Goal: Task Accomplishment & Management: Manage account settings

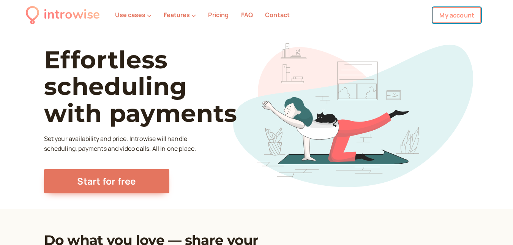
click at [455, 14] on link "My account" at bounding box center [456, 15] width 49 height 16
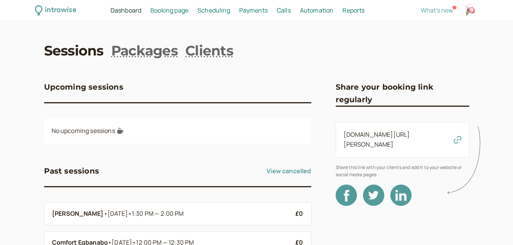
click at [172, 16] on div "introwise Dashboard Dashboard Booking page Booking Scheduling Scheduling Paymen…" at bounding box center [256, 10] width 513 height 21
click at [166, 13] on span "Booking page" at bounding box center [169, 10] width 38 height 8
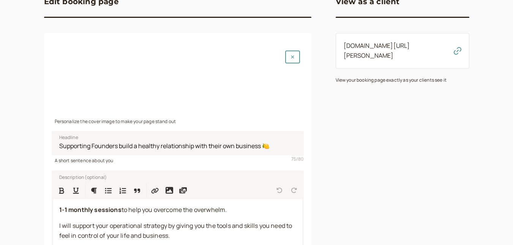
scroll to position [54, 0]
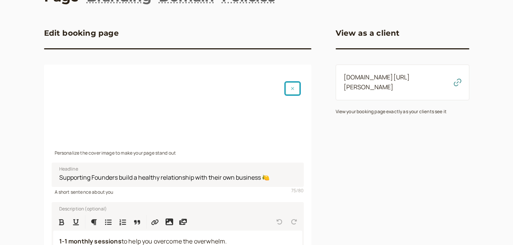
click at [289, 94] on button "button" at bounding box center [292, 88] width 15 height 13
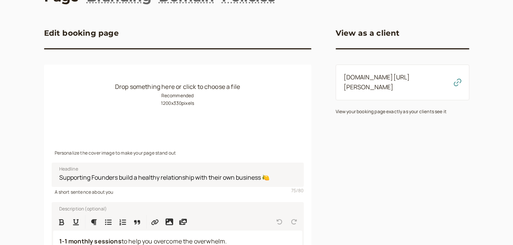
click at [175, 93] on small "Recommended 1200 x 330 pixels" at bounding box center [177, 99] width 33 height 15
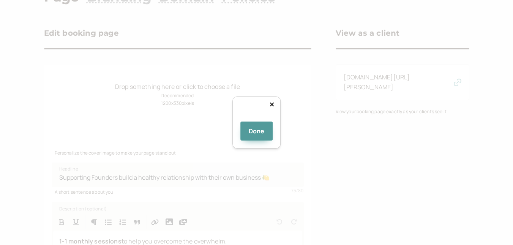
click at [344, 119] on div at bounding box center [404, 136] width 127 height 35
click at [254, 140] on button "Done" at bounding box center [256, 130] width 33 height 19
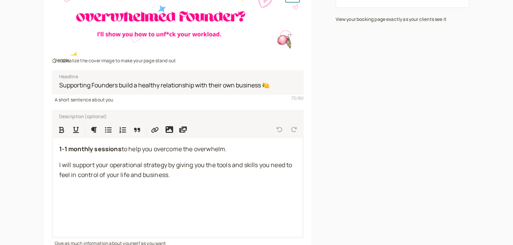
scroll to position [146, 0]
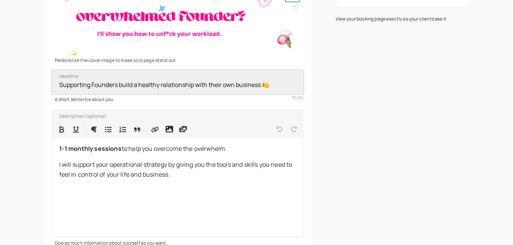
drag, startPoint x: 119, startPoint y: 85, endPoint x: 263, endPoint y: 80, distance: 143.5
click at [263, 80] on input "Supporting Founders build a healthy relationship with their own business 🍋" at bounding box center [178, 82] width 252 height 24
drag, startPoint x: 118, startPoint y: 85, endPoint x: 224, endPoint y: 90, distance: 106.0
click at [224, 90] on input "Supporting Founders w monthly operational strategy to ma🍋" at bounding box center [178, 82] width 252 height 24
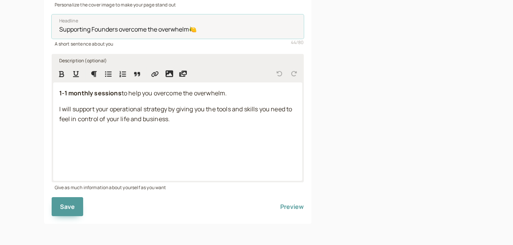
type input "Supporting Founders overcome the overwhelm🍋"
click at [197, 122] on p "I will support your operational strategy by giving you the tools and skills you…" at bounding box center [177, 114] width 237 height 20
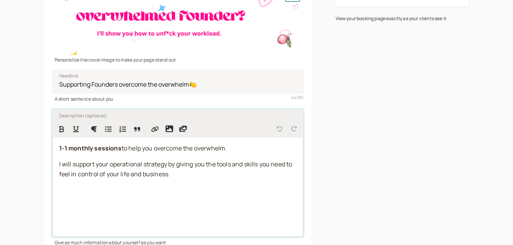
scroll to position [146, 0]
click at [120, 161] on span "I will support your operational strategy by giving you the tools and skills you…" at bounding box center [176, 169] width 234 height 18
click at [106, 158] on div "1-1 monthly sessions to help you overcome the overwhelm. I will support your op…" at bounding box center [177, 187] width 249 height 98
click at [88, 163] on span "I will support your operational strategy by giving you the tools and skills you…" at bounding box center [176, 169] width 234 height 18
click at [162, 165] on span "I will support your operational strategy by giving you the tools and skills you…" at bounding box center [176, 169] width 234 height 18
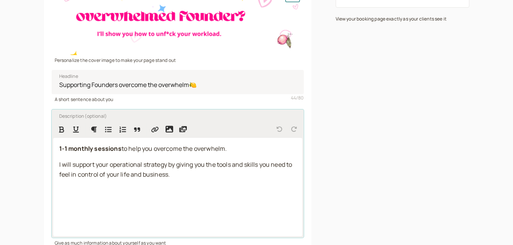
click at [185, 173] on p "I will support your operational strategy by giving you the tools and skills you…" at bounding box center [177, 170] width 237 height 20
click at [186, 147] on span "to help you overcome the overwhelm." at bounding box center [174, 148] width 106 height 8
click at [238, 145] on p "1-1 monthly sessions to help you overcome the overwhelm." at bounding box center [177, 149] width 237 height 10
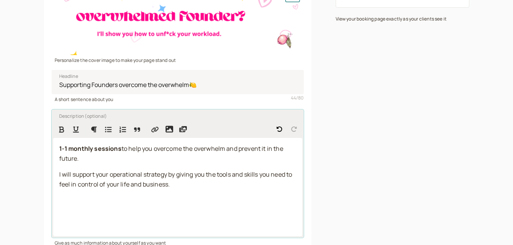
click at [175, 184] on p "I will support your operational strategy by giving you the tools and skills you…" at bounding box center [177, 180] width 237 height 20
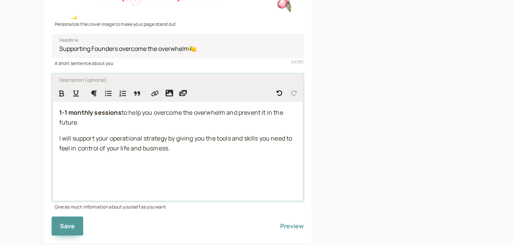
scroll to position [202, 0]
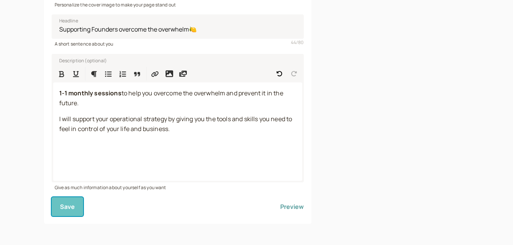
click at [77, 202] on button "Save" at bounding box center [68, 206] width 32 height 19
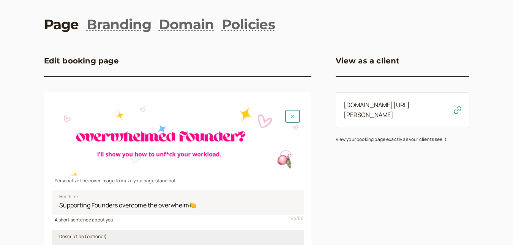
scroll to position [0, 0]
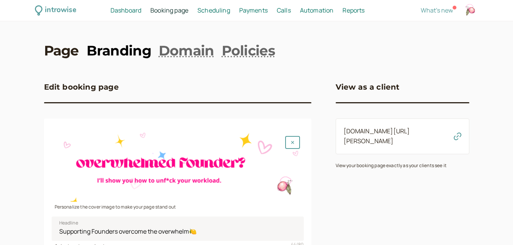
click at [131, 58] on link "Branding" at bounding box center [119, 50] width 65 height 19
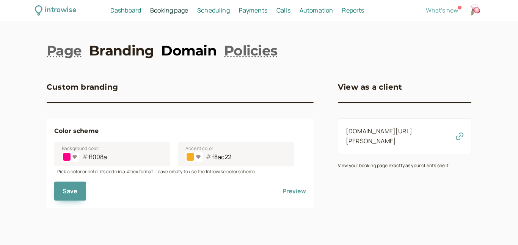
click at [191, 48] on link "Domain" at bounding box center [188, 50] width 55 height 19
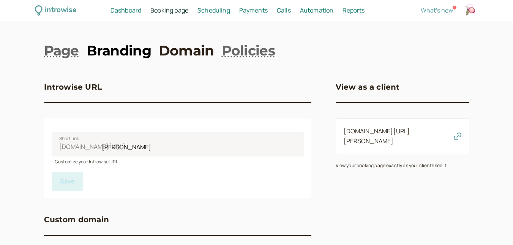
click at [121, 45] on link "Branding" at bounding box center [119, 50] width 65 height 19
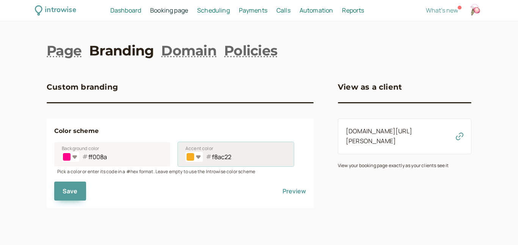
click at [210, 156] on input "f8ac22" at bounding box center [236, 154] width 116 height 24
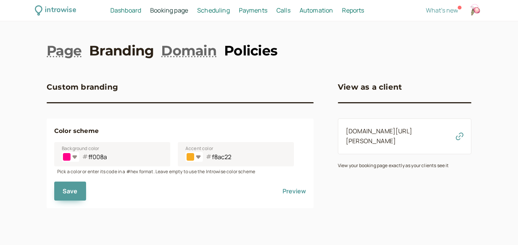
click at [247, 42] on link "Policies" at bounding box center [250, 50] width 53 height 19
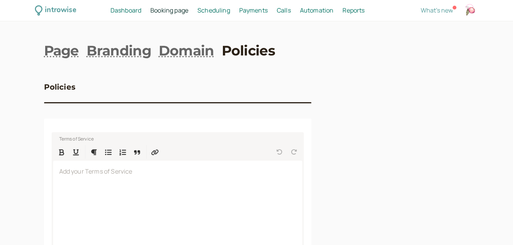
click at [196, 8] on div "Scheduling Scheduling" at bounding box center [213, 11] width 39 height 10
click at [206, 9] on span "Scheduling" at bounding box center [213, 10] width 33 height 8
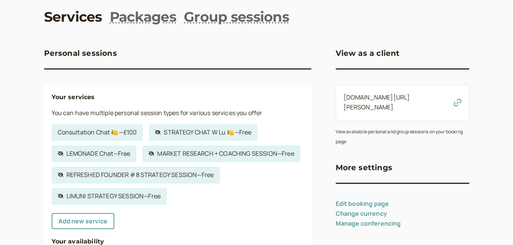
scroll to position [35, 0]
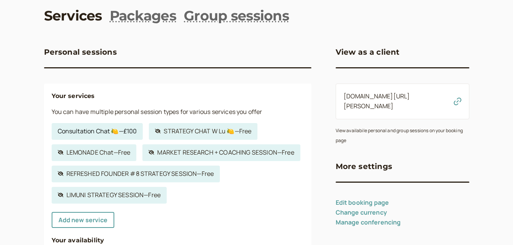
click at [102, 129] on link "Consultation Chat 🍋 — £100" at bounding box center [97, 131] width 91 height 17
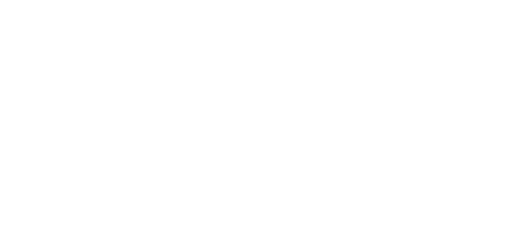
select select "30"
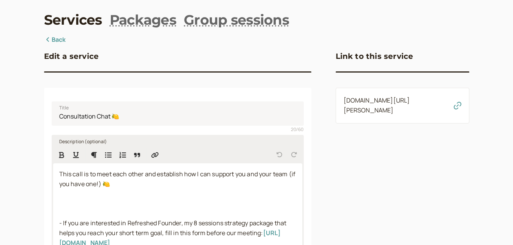
scroll to position [30, 0]
click at [51, 39] on icon at bounding box center [48, 40] width 8 height 6
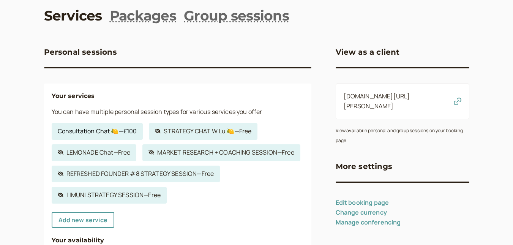
click at [121, 132] on link "Consultation Chat 🍋 — £100" at bounding box center [97, 131] width 91 height 17
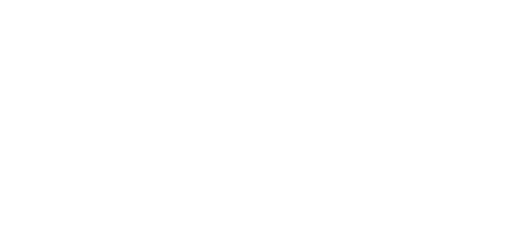
select select "30"
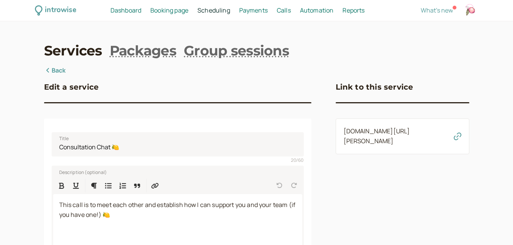
click at [128, 9] on span "Dashboard" at bounding box center [125, 10] width 31 height 8
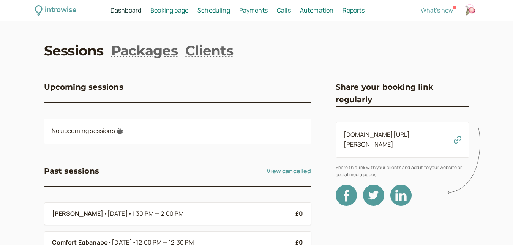
click at [174, 2] on div "introwise Dashboard Dashboard Booking page Booking Scheduling Scheduling Paymen…" at bounding box center [256, 10] width 513 height 21
click at [170, 7] on span "Booking page" at bounding box center [169, 10] width 38 height 8
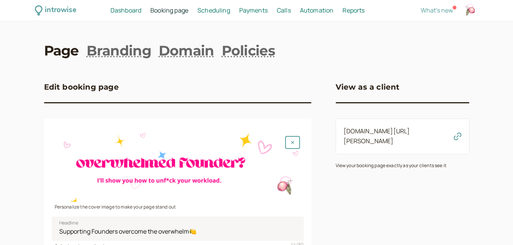
click at [208, 9] on span "Scheduling" at bounding box center [213, 10] width 33 height 8
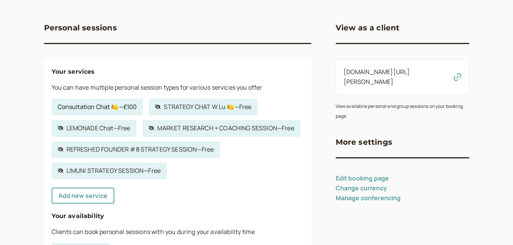
scroll to position [60, 0]
click at [117, 106] on link "Consultation Chat 🍋 — £100" at bounding box center [97, 106] width 91 height 17
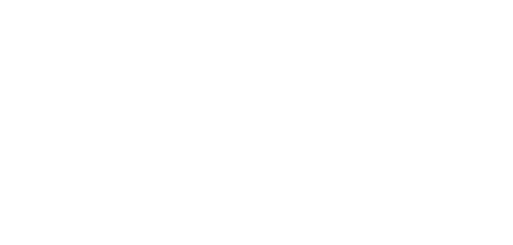
select select "30"
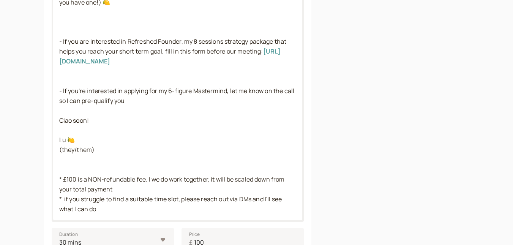
scroll to position [213, 0]
drag, startPoint x: 146, startPoint y: 191, endPoint x: 90, endPoint y: 187, distance: 55.5
click at [90, 187] on p "This call is to meet each other and establish how I can support you and your te…" at bounding box center [177, 100] width 237 height 226
drag, startPoint x: 72, startPoint y: 189, endPoint x: 88, endPoint y: 189, distance: 16.0
click at [88, 189] on span "* £100 is a NON-refundable fee. I we do work together, it will be scaled down f…" at bounding box center [172, 184] width 227 height 18
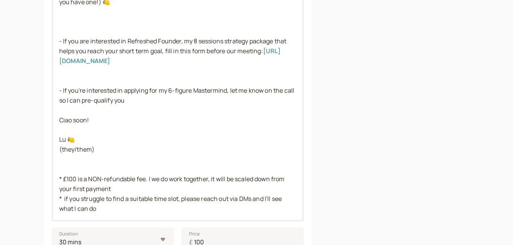
click at [106, 210] on p "This call is to meet each other and establish how I can support you and your te…" at bounding box center [177, 100] width 237 height 226
drag, startPoint x: 254, startPoint y: 196, endPoint x: 261, endPoint y: 205, distance: 10.6
click at [261, 205] on p "This call is to meet each other and establish how I can support you and your te…" at bounding box center [177, 100] width 237 height 226
click at [77, 164] on p "This call is to meet each other and establish how I can support you and your te…" at bounding box center [177, 95] width 237 height 216
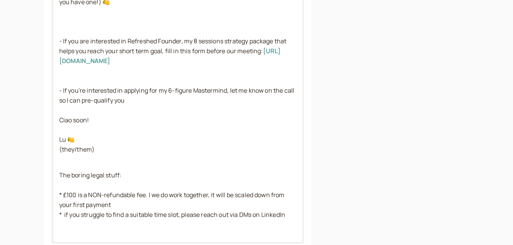
drag, startPoint x: 96, startPoint y: 184, endPoint x: 69, endPoint y: 183, distance: 27.0
click at [69, 183] on p "The boring legal stuff: * £100 is a NON-refundable fee. I we do work together, …" at bounding box center [177, 194] width 237 height 49
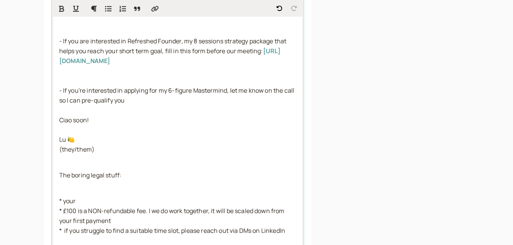
click at [106, 162] on p "This call is to meet each other and establish how I can support you and your te…" at bounding box center [177, 75] width 237 height 177
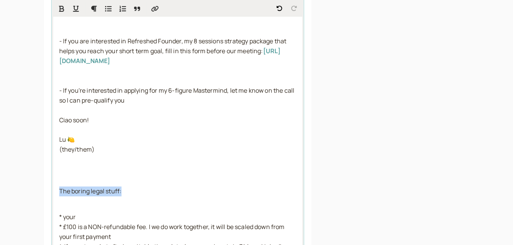
drag, startPoint x: 60, startPoint y: 190, endPoint x: 122, endPoint y: 187, distance: 61.6
click at [122, 187] on p "The boring legal stuff:" at bounding box center [177, 196] width 237 height 20
click at [61, 9] on icon "Format Bold" at bounding box center [61, 9] width 5 height 6
click at [179, 204] on p "The boring legal stuff:" at bounding box center [177, 196] width 237 height 20
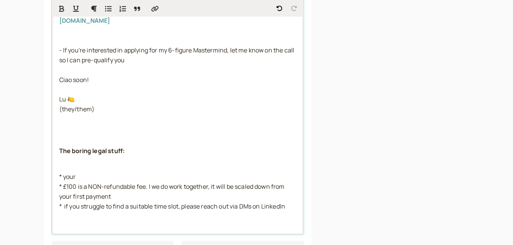
scroll to position [255, 0]
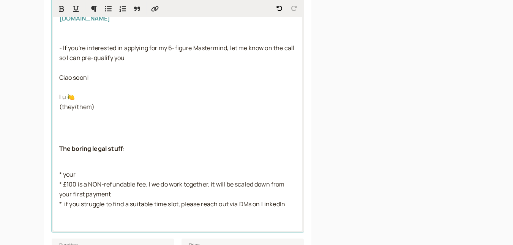
click at [104, 174] on p "* your * £100 is a NON-refundable fee. I we do work together, it will be scaled…" at bounding box center [177, 189] width 237 height 39
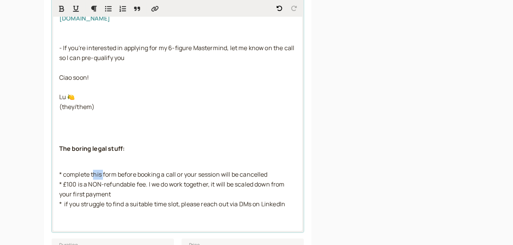
drag, startPoint x: 103, startPoint y: 174, endPoint x: 93, endPoint y: 174, distance: 10.6
click at [93, 174] on span "* complete this form before booking a call or your session will be cancelled" at bounding box center [163, 174] width 208 height 8
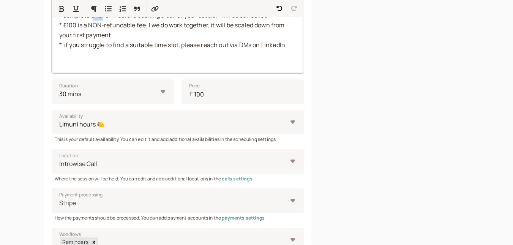
scroll to position [532, 0]
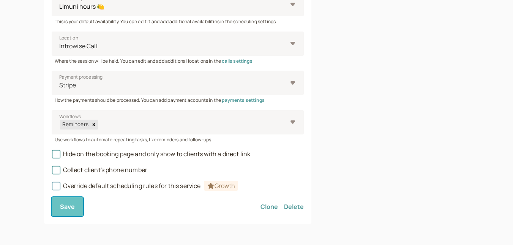
click at [72, 208] on span "Save" at bounding box center [67, 206] width 15 height 8
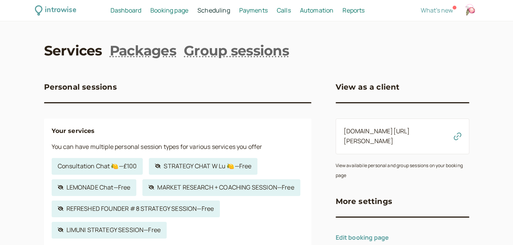
click at [456, 132] on icon "button" at bounding box center [458, 136] width 8 height 8
click at [110, 167] on link "Consultation Chat 🍋 — £100" at bounding box center [97, 166] width 91 height 17
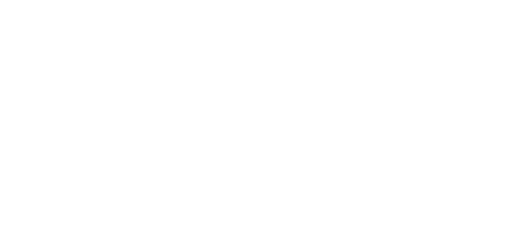
select select "30"
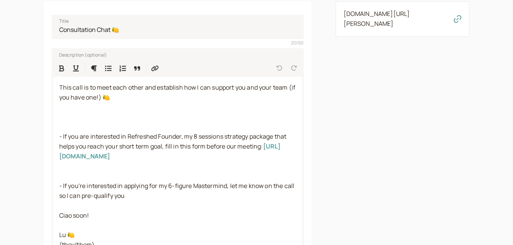
scroll to position [119, 0]
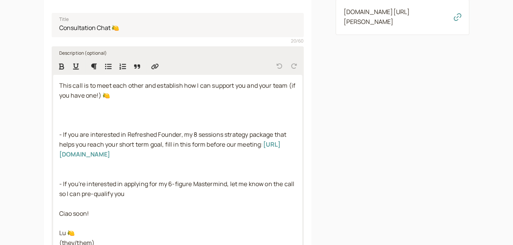
drag, startPoint x: 153, startPoint y: 195, endPoint x: 59, endPoint y: 136, distance: 111.7
click at [59, 136] on p "This call is to meet each other and establish how I can support you and your te…" at bounding box center [177, 169] width 237 height 177
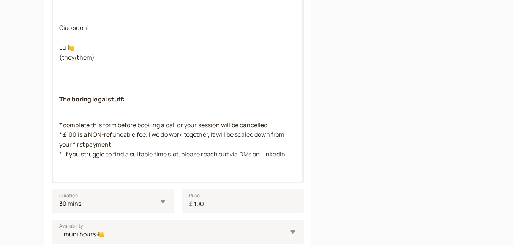
scroll to position [225, 0]
drag, startPoint x: 90, startPoint y: 125, endPoint x: 117, endPoint y: 121, distance: 26.5
click at [117, 121] on span "* complete this form before booking a call or your session will be cancelled" at bounding box center [163, 125] width 208 height 8
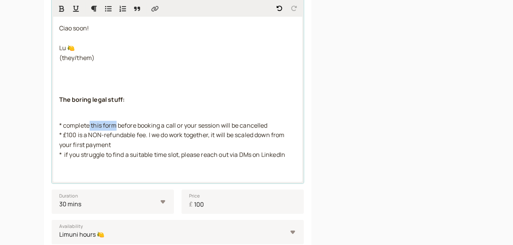
click at [158, 6] on icon "Insert Link" at bounding box center [155, 8] width 8 height 7
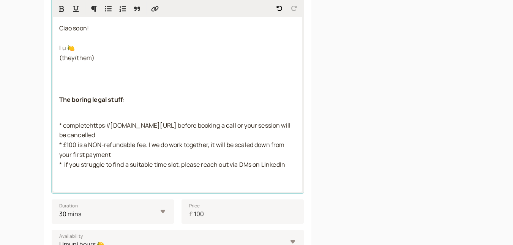
click at [91, 128] on span "* completehttps://forms.gle/LofR3tSAPQb2gxSZ6 before booking a call or your ses…" at bounding box center [175, 130] width 233 height 18
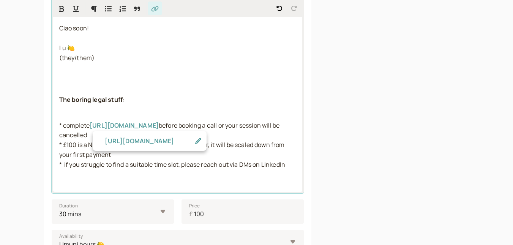
drag, startPoint x: 208, startPoint y: 124, endPoint x: 91, endPoint y: 124, distance: 117.3
click at [91, 124] on p "* complete https://forms.gle/LofR3tSAPQb2gxSZ6 before booking a call or your se…" at bounding box center [177, 145] width 237 height 49
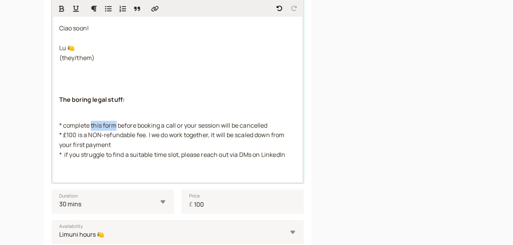
drag, startPoint x: 116, startPoint y: 126, endPoint x: 91, endPoint y: 124, distance: 25.1
click at [91, 124] on span "* complete this form before booking a call or your session will be cancelled" at bounding box center [163, 125] width 208 height 8
click at [153, 10] on icon "Insert Link" at bounding box center [155, 8] width 8 height 7
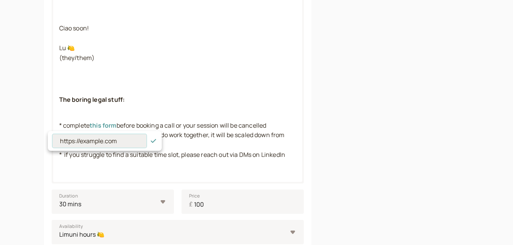
click at [96, 142] on input at bounding box center [99, 141] width 94 height 14
paste input "https://forms.gle/LofR3tSAPQb2gxSZ6"
type input "https://forms.gle/LofR3tSAPQb2gxSZ6"
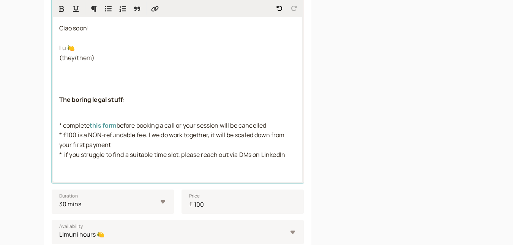
click at [131, 125] on span "before booking a call or your session will be cancelled" at bounding box center [192, 125] width 150 height 8
click at [102, 126] on span "this form" at bounding box center [103, 125] width 27 height 8
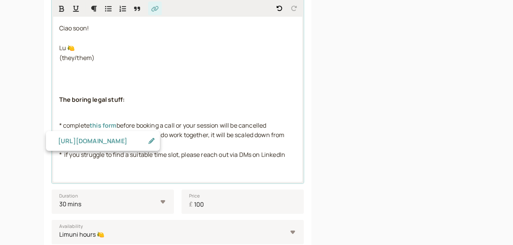
click at [157, 98] on p "The boring legal stuff:" at bounding box center [177, 105] width 237 height 20
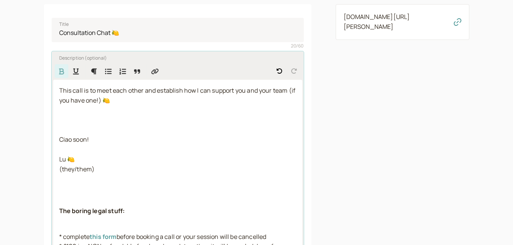
scroll to position [114, 0]
click at [112, 117] on p "This call is to meet each other and establish how I can support you and your te…" at bounding box center [177, 135] width 237 height 98
click at [57, 90] on div "This call is to meet each other and establish how I can support you and your te…" at bounding box center [177, 186] width 249 height 213
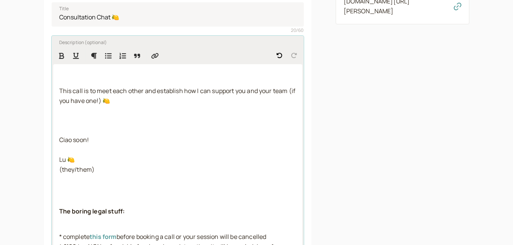
scroll to position [146, 0]
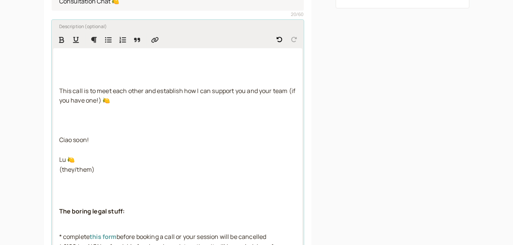
click at [63, 55] on p at bounding box center [177, 59] width 237 height 10
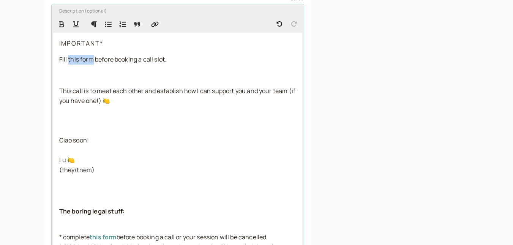
drag, startPoint x: 93, startPoint y: 59, endPoint x: 69, endPoint y: 60, distance: 24.0
click at [69, 60] on span "Fill this form before booking a call slot." at bounding box center [112, 59] width 107 height 8
click at [157, 21] on icon "Insert Link" at bounding box center [155, 24] width 8 height 7
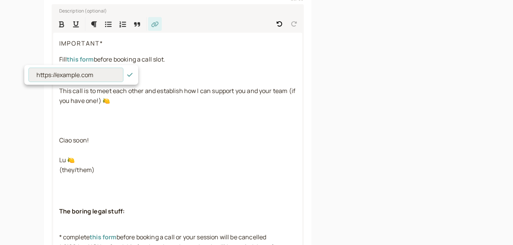
click at [88, 72] on input at bounding box center [76, 75] width 94 height 14
paste input "https://forms.gle/LofR3tSAPQb2gxSZ6"
type input "https://forms.gle/LofR3tSAPQb2gxSZ6"
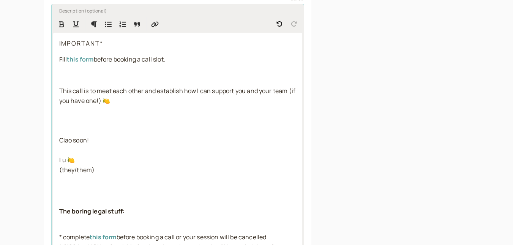
click at [104, 50] on div "IMPORTANT* Fill this form before booking a call slot. This call is to meet each…" at bounding box center [177, 163] width 249 height 261
click at [60, 43] on em "IMPORTANT*" at bounding box center [81, 43] width 44 height 8
drag, startPoint x: 107, startPoint y: 42, endPoint x: 53, endPoint y: 44, distance: 54.3
click at [53, 44] on div "*IMPORTANT* Fill this form before booking a call slot. This call is to meet eac…" at bounding box center [177, 163] width 249 height 261
click at [62, 24] on icon "Format Bold" at bounding box center [62, 24] width 8 height 7
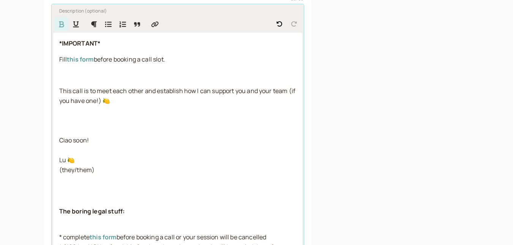
click at [149, 47] on p "*IMPORTANT*" at bounding box center [177, 44] width 237 height 10
click at [186, 67] on div "*IMPORTANT* Fill this form before booking a call slot. This call is to meet eac…" at bounding box center [177, 163] width 249 height 261
click at [160, 78] on p at bounding box center [177, 76] width 237 height 10
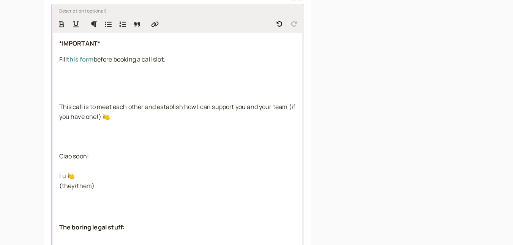
click at [109, 118] on span "This call is to meet each other and establish how I can support you and your te…" at bounding box center [178, 111] width 238 height 18
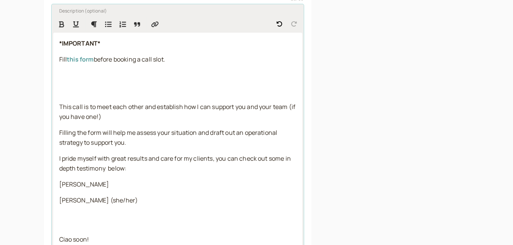
drag, startPoint x: 116, startPoint y: 201, endPoint x: 143, endPoint y: 201, distance: 26.6
click at [143, 201] on p "Karissa Pearlstone (she/her) Ciao soon! Lu 🍋 (they/them)" at bounding box center [177, 239] width 237 height 88
copy span "(she/her)"
click at [113, 183] on p "Laura Manton" at bounding box center [177, 185] width 237 height 10
click at [152, 192] on div "*IMPORTANT* Fill this form before booking a call slot. This call is to meet eac…" at bounding box center [177, 213] width 249 height 360
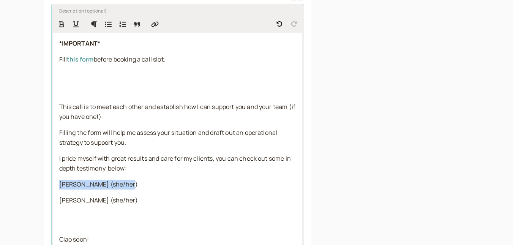
drag, startPoint x: 131, startPoint y: 182, endPoint x: 60, endPoint y: 181, distance: 70.2
click at [60, 181] on p "[PERSON_NAME] (she/her)" at bounding box center [177, 185] width 237 height 10
click at [153, 27] on icon "Insert Link" at bounding box center [155, 24] width 8 height 7
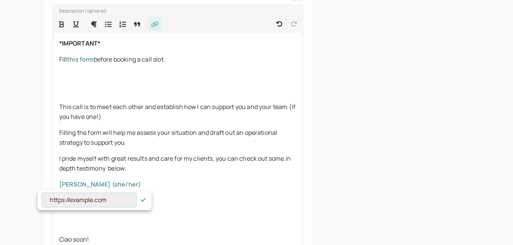
click at [82, 202] on input at bounding box center [89, 200] width 94 height 14
paste input "https://youtu.be/rrnbnuVJjes"
type input "https://youtu.be/rrnbnuVJjes"
click at [82, 202] on input "https://youtu.be/rrnbnuVJjes" at bounding box center [89, 200] width 94 height 14
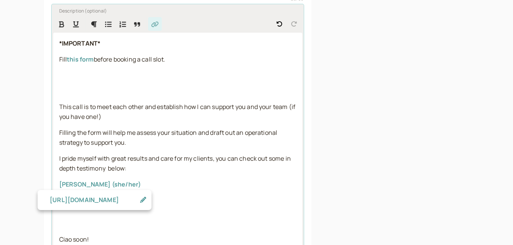
click at [184, 193] on div "*IMPORTANT* Fill this form before booking a call slot. This call is to meet eac…" at bounding box center [177, 213] width 249 height 360
drag, startPoint x: 159, startPoint y: 200, endPoint x: 58, endPoint y: 198, distance: 101.3
click at [58, 198] on div "*IMPORTANT* Fill this form before booking a call slot. This call is to meet eac…" at bounding box center [177, 213] width 249 height 360
click at [158, 22] on icon "Insert Link" at bounding box center [155, 24] width 8 height 7
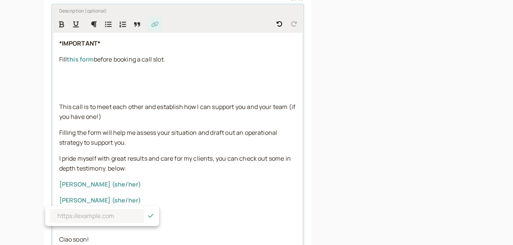
type input "https://youtu.be/ACH7OEpNJ60"
click at [104, 214] on input at bounding box center [97, 216] width 94 height 14
paste input "https://youtu.be/ACH7OEpNJ60"
type input "https://youtu.be/ACH7OEpNJ60"
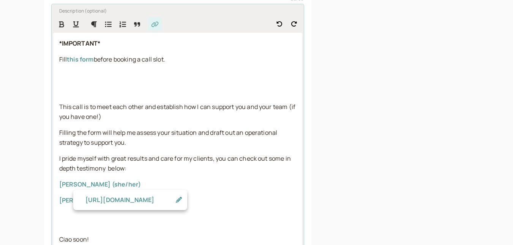
click at [184, 187] on p "[PERSON_NAME] (she/her)" at bounding box center [177, 185] width 237 height 10
click at [178, 170] on p "I pride myself with great results and care for my clients, you can check out so…" at bounding box center [177, 164] width 237 height 20
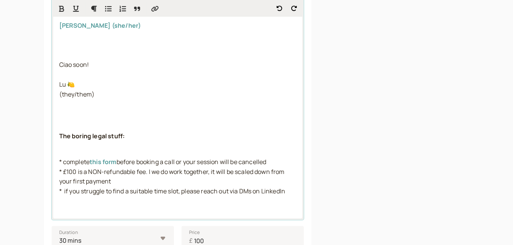
scroll to position [336, 0]
click at [91, 124] on p at bounding box center [177, 120] width 237 height 10
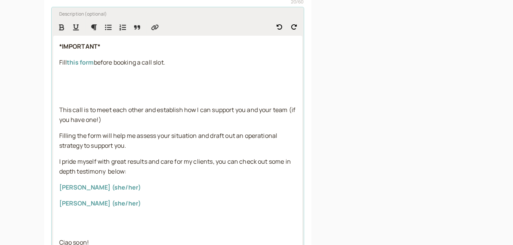
scroll to position [82, 0]
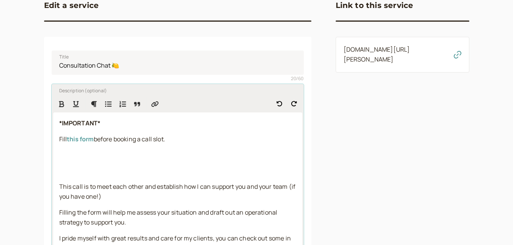
click at [114, 166] on p at bounding box center [177, 171] width 237 height 10
drag, startPoint x: 96, startPoint y: 140, endPoint x: 115, endPoint y: 139, distance: 19.0
click at [115, 139] on span "before booking a call slot." at bounding box center [129, 139] width 71 height 8
click at [59, 104] on icon "Format Bold" at bounding box center [62, 104] width 8 height 7
click at [128, 172] on p at bounding box center [177, 171] width 237 height 10
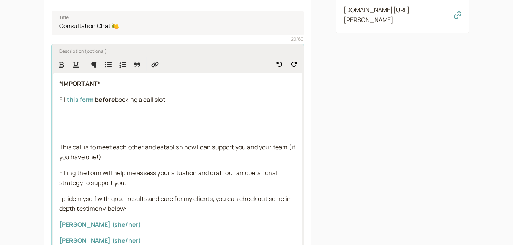
scroll to position [131, 0]
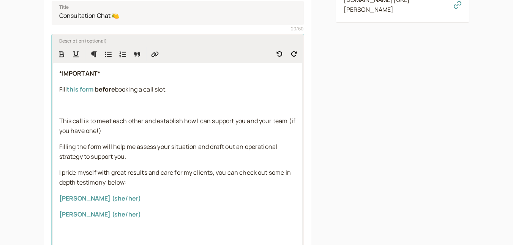
click at [82, 110] on p at bounding box center [177, 106] width 237 height 10
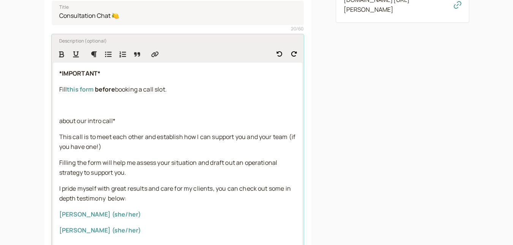
click at [59, 121] on span "about our intro call*" at bounding box center [87, 121] width 56 height 8
drag, startPoint x: 124, startPoint y: 123, endPoint x: 54, endPoint y: 126, distance: 70.3
click at [54, 126] on div "*IMPORTANT* Fill this form before booking a call slot. *about our intro call* T…" at bounding box center [177, 243] width 249 height 360
click at [59, 58] on button "Format Bold" at bounding box center [62, 54] width 14 height 14
click at [186, 123] on p "*about our intro call*" at bounding box center [177, 121] width 237 height 10
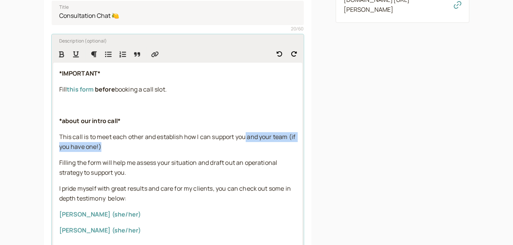
drag, startPoint x: 247, startPoint y: 137, endPoint x: 250, endPoint y: 145, distance: 8.3
click at [250, 145] on p "This call is to meet each other and establish how I can support you and your te…" at bounding box center [177, 142] width 237 height 20
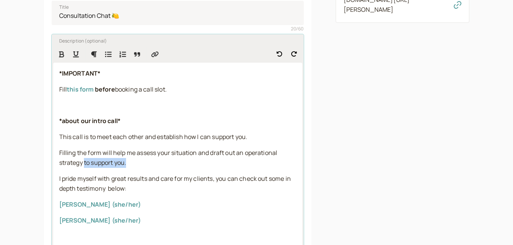
drag, startPoint x: 136, startPoint y: 164, endPoint x: 84, endPoint y: 164, distance: 52.0
click at [84, 164] on p "Filling the form will help me assess your situation and draft out an operationa…" at bounding box center [177, 158] width 237 height 20
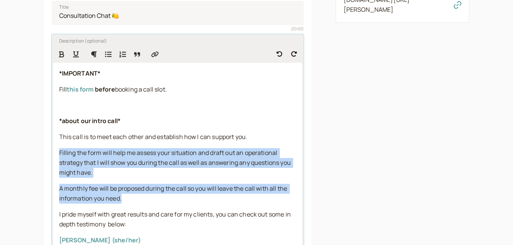
drag, startPoint x: 60, startPoint y: 151, endPoint x: 129, endPoint y: 197, distance: 82.8
click at [125, 56] on icon "Numbered List" at bounding box center [122, 54] width 7 height 6
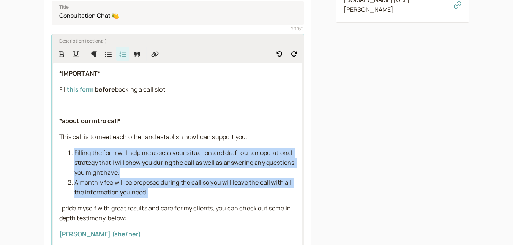
click at [133, 178] on span "A monthly fee will be proposed during the call so you will leave the call with …" at bounding box center [183, 187] width 218 height 18
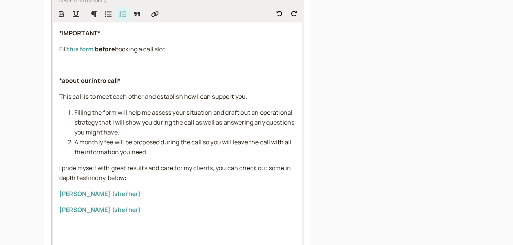
scroll to position [177, 0]
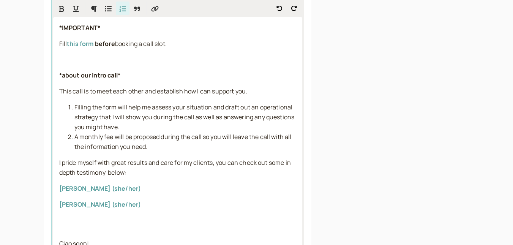
click at [135, 123] on li "Filling the form will help me assess your situation and draft out an operationa…" at bounding box center [185, 117] width 222 height 30
click at [65, 151] on ol "Filling the form will help me assess your situation and draft out an operationa…" at bounding box center [177, 126] width 237 height 49
click at [167, 147] on li "A monthly fee will be proposed during the call so you will leave the call with …" at bounding box center [185, 142] width 222 height 20
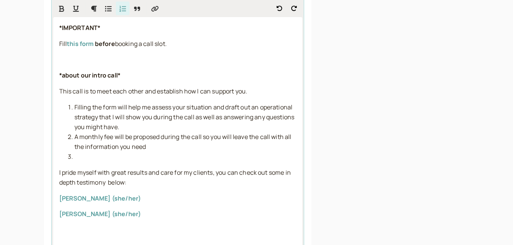
scroll to position [200, 0]
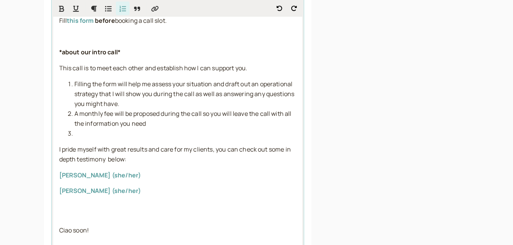
click at [132, 134] on li at bounding box center [185, 134] width 222 height 10
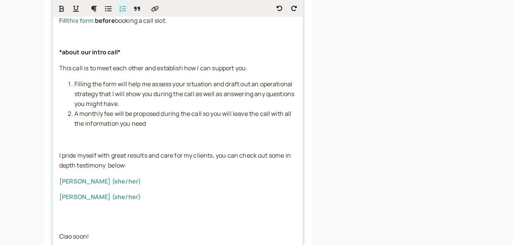
click at [129, 105] on li "Filling the form will help me assess your situation and draft out an operationa…" at bounding box center [185, 94] width 222 height 30
click at [114, 152] on span "I pride myself with great results and care for my clients, you can check out so…" at bounding box center [175, 160] width 233 height 18
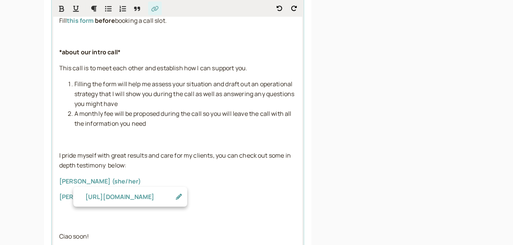
click at [153, 175] on div "*IMPORTANT* Fill this form before booking a call slot. *about our intro call* T…" at bounding box center [177, 192] width 249 height 396
click at [175, 156] on span "I pride myself with great results and care for my clients, you can check out so…" at bounding box center [175, 160] width 233 height 18
click at [117, 139] on p at bounding box center [177, 140] width 237 height 10
click at [226, 154] on span "I pride myself with great results and care for my clients, you can check out so…" at bounding box center [175, 160] width 233 height 18
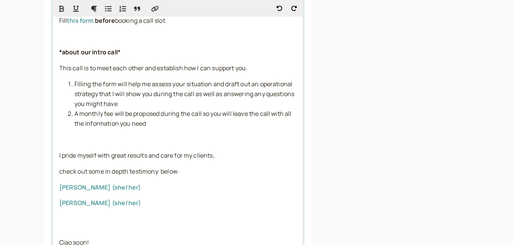
click at [216, 175] on p "check out some in depth testimony below:" at bounding box center [177, 172] width 237 height 10
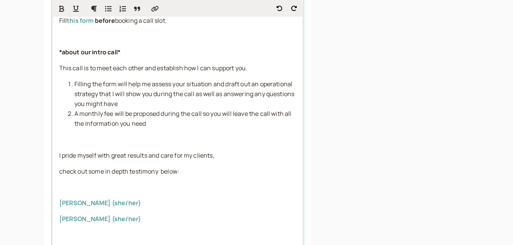
click at [181, 186] on p at bounding box center [177, 188] width 237 height 10
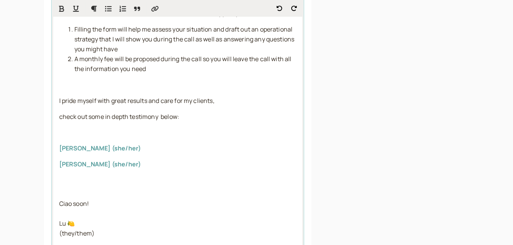
scroll to position [255, 0]
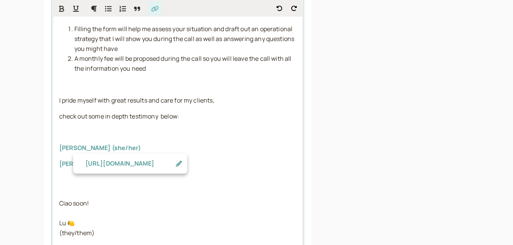
click at [167, 153] on p "[PERSON_NAME] (she/her)" at bounding box center [177, 148] width 237 height 10
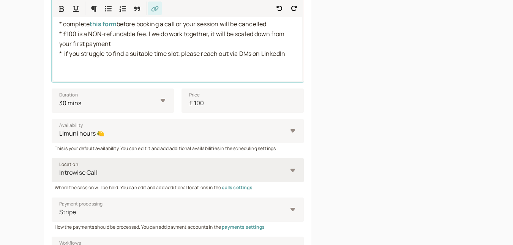
scroll to position [528, 0]
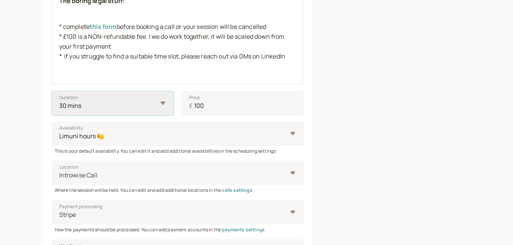
click at [146, 107] on select "10 mins 15 mins 30 mins 45 mins 1 hour 1.5 hours 2 hours Custom…" at bounding box center [113, 103] width 122 height 24
select select "15"
click at [52, 91] on select "10 mins 15 mins 30 mins 45 mins 1 hour 1.5 hours 2 hours Custom…" at bounding box center [113, 103] width 122 height 24
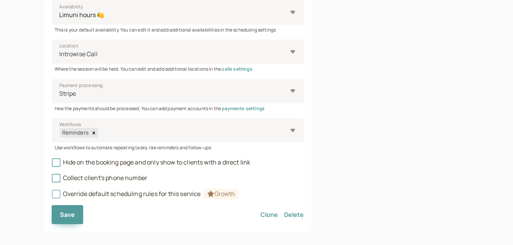
scroll to position [650, 0]
click at [65, 212] on span "Save" at bounding box center [67, 214] width 15 height 8
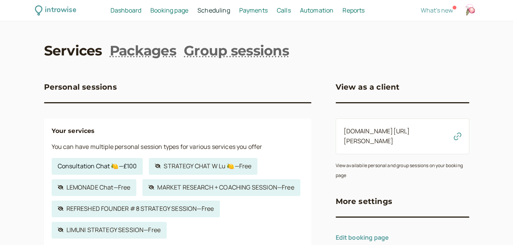
click at [135, 172] on link "Consultation Chat 🍋 — £100" at bounding box center [97, 166] width 91 height 17
select select "15"
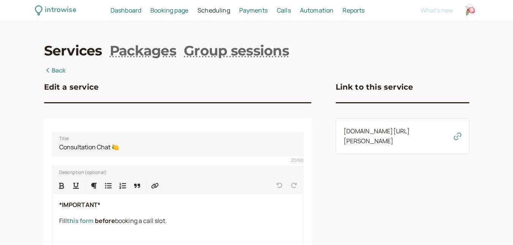
click at [457, 137] on icon "button" at bounding box center [458, 136] width 8 height 8
click at [191, 11] on div "Booking page Booking" at bounding box center [169, 11] width 44 height 10
click at [176, 7] on span "Booking page" at bounding box center [169, 10] width 38 height 8
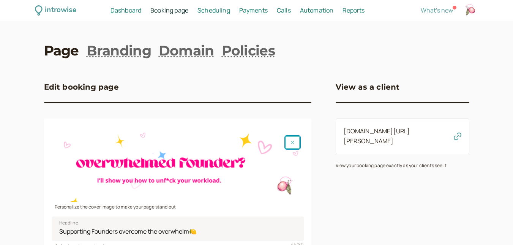
click at [289, 143] on button "button" at bounding box center [292, 142] width 15 height 13
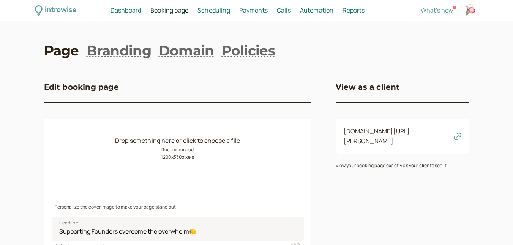
click at [167, 151] on small "Recommended 1200 x 330 pixels" at bounding box center [177, 153] width 33 height 15
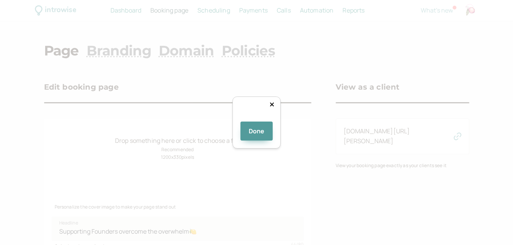
click at [332, 130] on div at bounding box center [386, 155] width 182 height 50
click at [257, 140] on button "Done" at bounding box center [256, 130] width 33 height 19
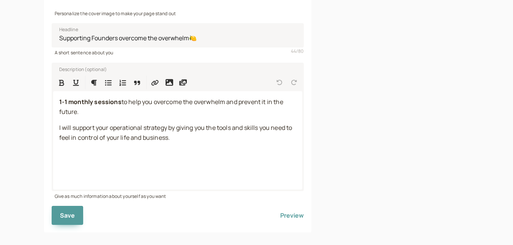
scroll to position [192, 0]
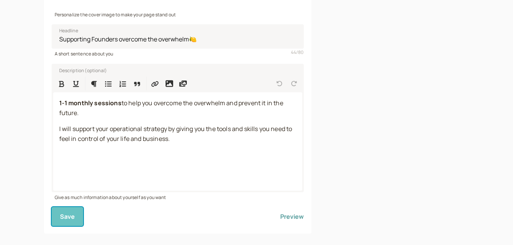
click at [59, 217] on button "Save" at bounding box center [68, 216] width 32 height 19
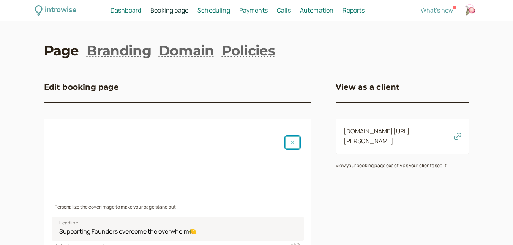
click at [293, 141] on icon "button" at bounding box center [292, 142] width 3 height 5
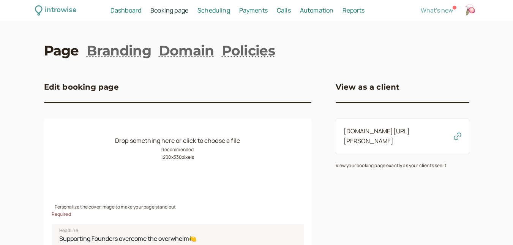
click at [146, 155] on div "Drop something here or click to choose a file Recommended 1200 x 330 pixels" at bounding box center [178, 166] width 252 height 69
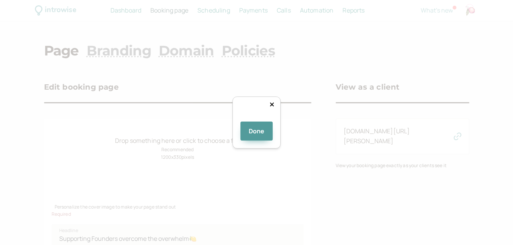
click at [315, 126] on div at bounding box center [381, 151] width 182 height 50
click at [395, 159] on div "Done" at bounding box center [256, 122] width 513 height 245
click at [365, 128] on div at bounding box center [387, 151] width 194 height 53
click at [258, 140] on button "Done" at bounding box center [256, 130] width 33 height 19
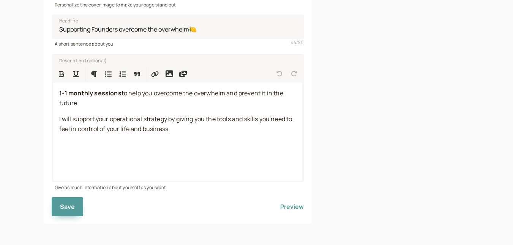
scroll to position [202, 0]
click at [64, 199] on button "Save" at bounding box center [68, 206] width 32 height 19
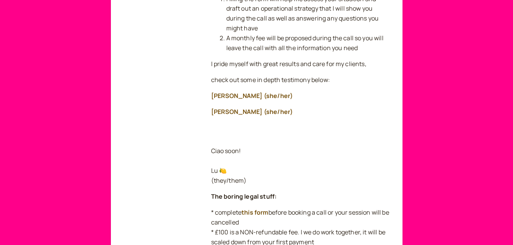
scroll to position [237, 0]
drag, startPoint x: 210, startPoint y: 63, endPoint x: 372, endPoint y: 63, distance: 162.1
click at [372, 63] on div "To booking page Consultation Chat 🍋 £100 for 15 mins *IMPORTANT* Fill this form…" at bounding box center [256, 137] width 267 height 713
copy p "I pride myself with great results and care for my clients,"
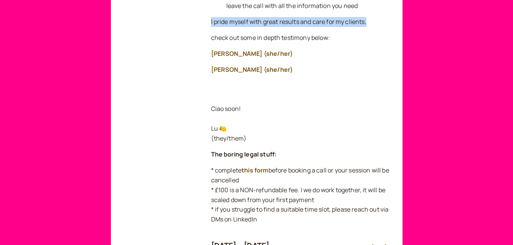
scroll to position [282, 0]
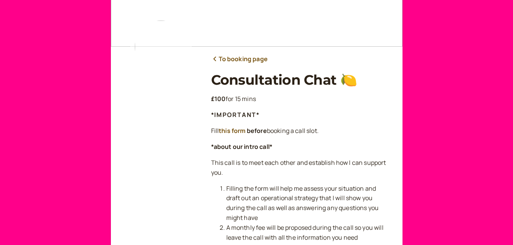
scroll to position [49, 0]
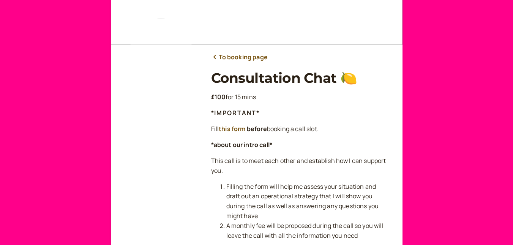
click at [238, 129] on link "this form" at bounding box center [232, 128] width 27 height 8
